Goal: Information Seeking & Learning: Learn about a topic

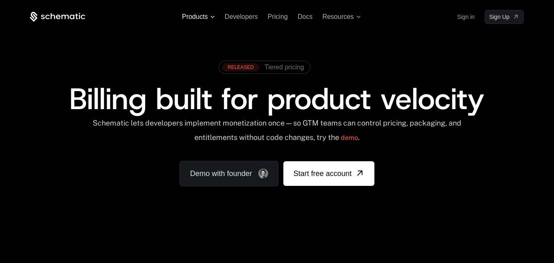
click at [213, 16] on icon at bounding box center [212, 17] width 5 height 2
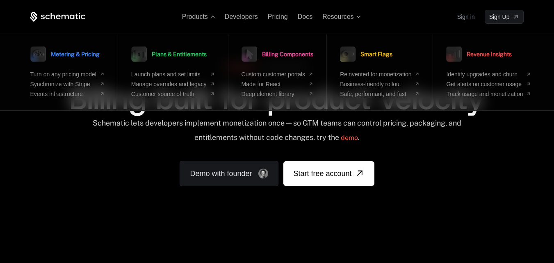
click at [219, 142] on div "Schematic lets developers implement monetization once — so GTM teams can contro…" at bounding box center [277, 133] width 370 height 29
click at [213, 14] on span "Products" at bounding box center [198, 16] width 33 height 7
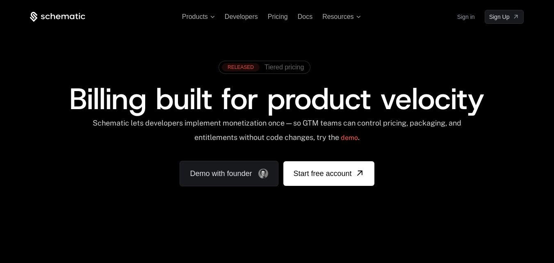
click at [282, 66] on span "Tiered pricing" at bounding box center [284, 67] width 39 height 7
click at [251, 14] on span "Developers" at bounding box center [241, 16] width 33 height 7
